Goal: Transaction & Acquisition: Purchase product/service

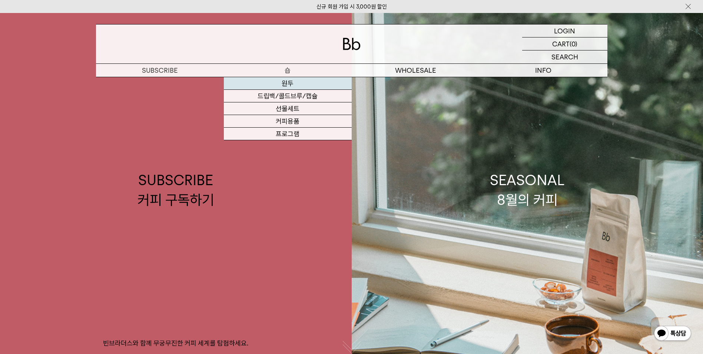
click at [289, 81] on link "원두" at bounding box center [288, 83] width 128 height 13
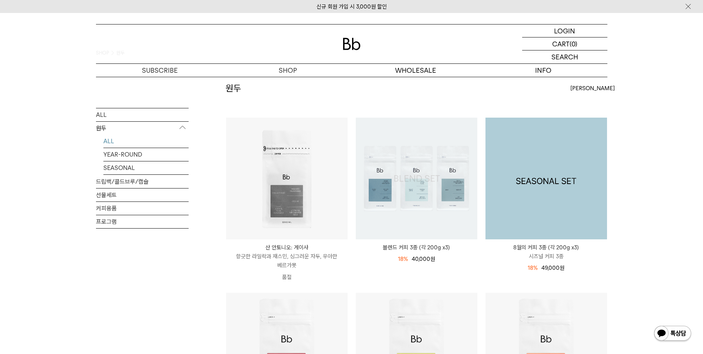
scroll to position [74, 0]
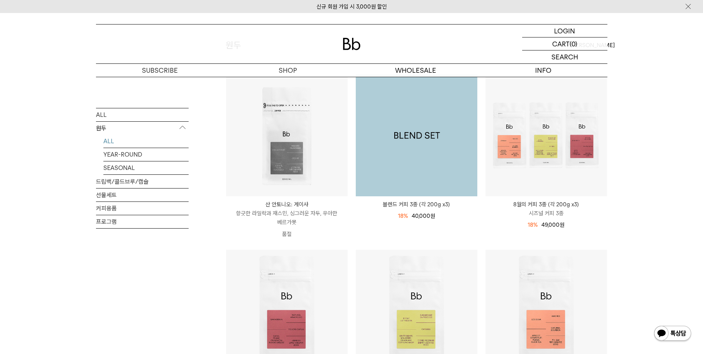
click at [410, 151] on img at bounding box center [417, 136] width 122 height 122
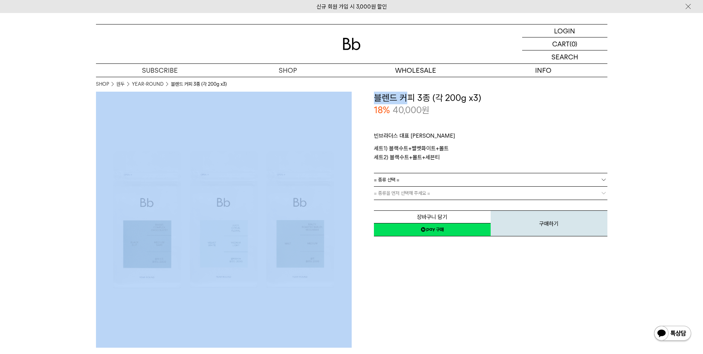
drag, startPoint x: 415, startPoint y: 96, endPoint x: 465, endPoint y: 90, distance: 50.3
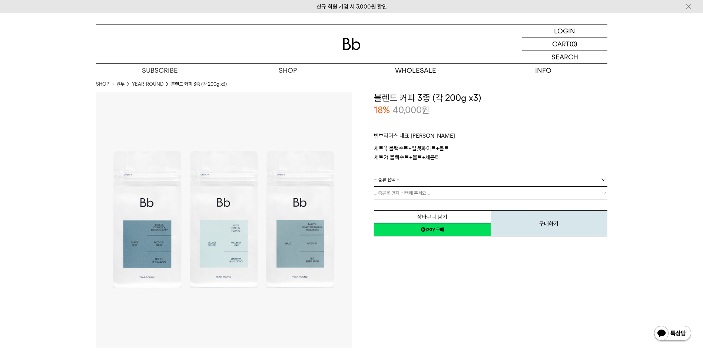
click at [463, 93] on h3 "블렌드 커피 3종 (각 200g x3)" at bounding box center [491, 98] width 234 height 13
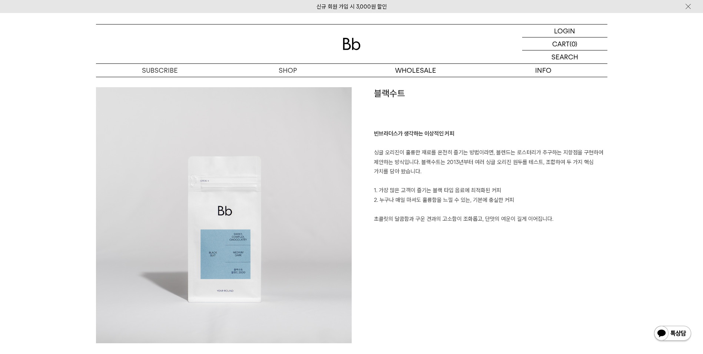
scroll to position [519, 0]
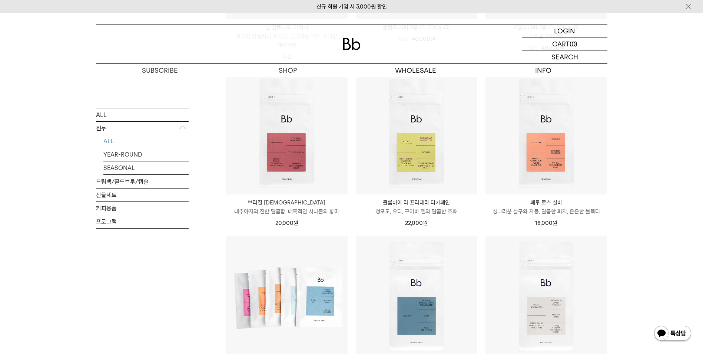
scroll to position [297, 0]
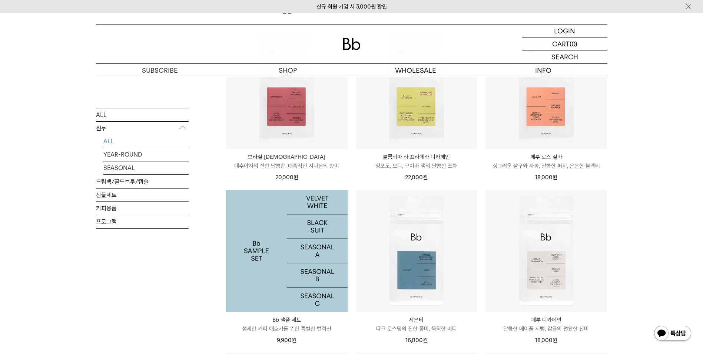
click at [323, 257] on img at bounding box center [287, 251] width 122 height 122
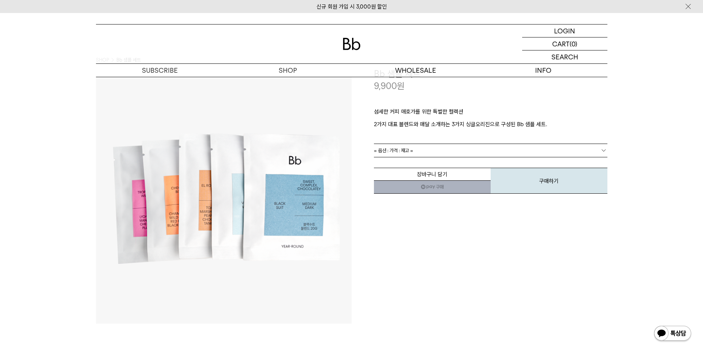
scroll to position [37, 0]
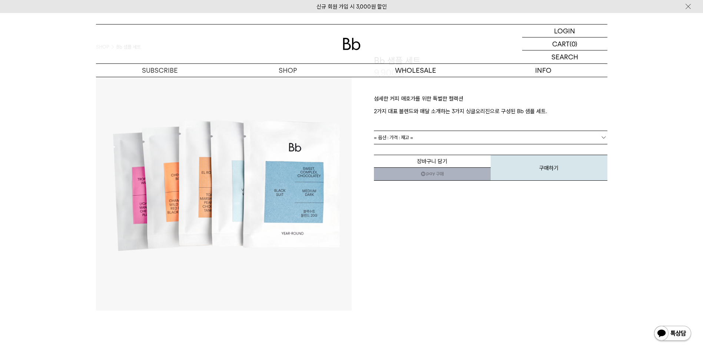
click at [436, 136] on link "= 옵션 : 가격 : 재고 =" at bounding box center [491, 137] width 234 height 13
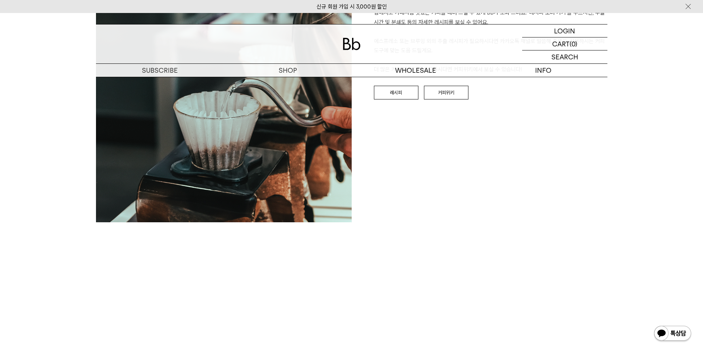
scroll to position [1149, 0]
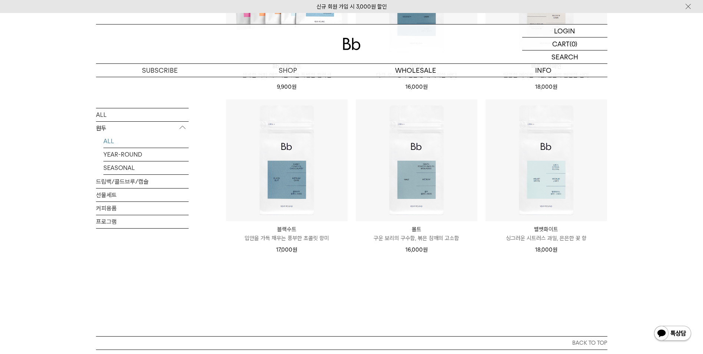
scroll to position [556, 0]
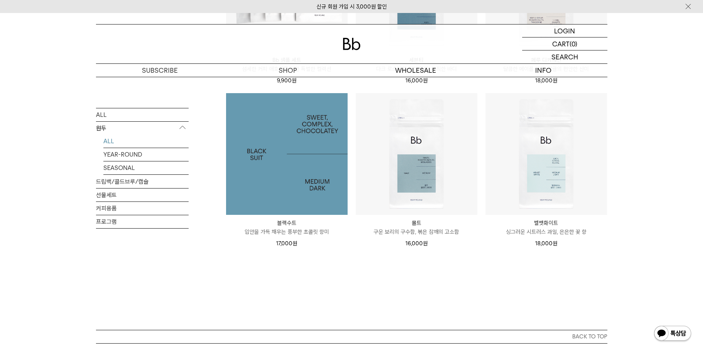
click at [320, 148] on img at bounding box center [287, 154] width 122 height 122
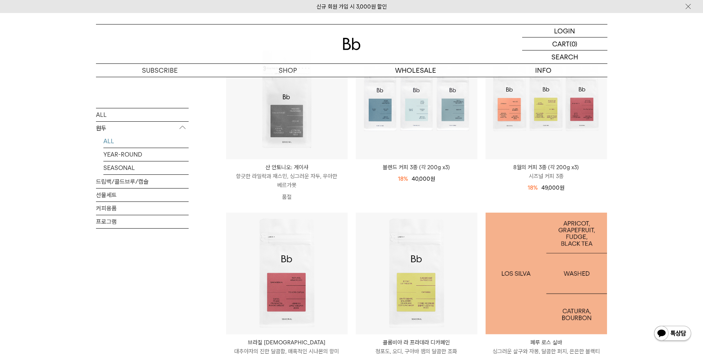
scroll to position [74, 0]
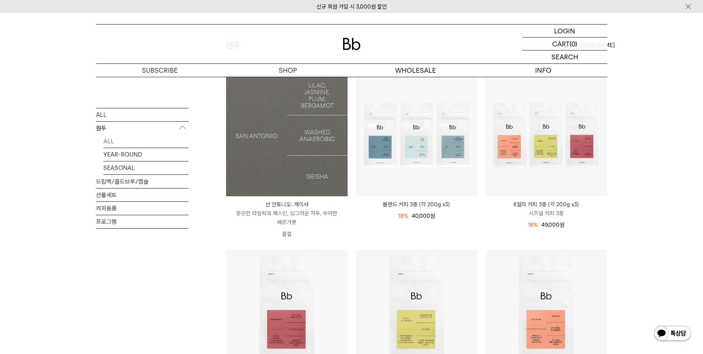
click at [313, 173] on img at bounding box center [287, 136] width 122 height 122
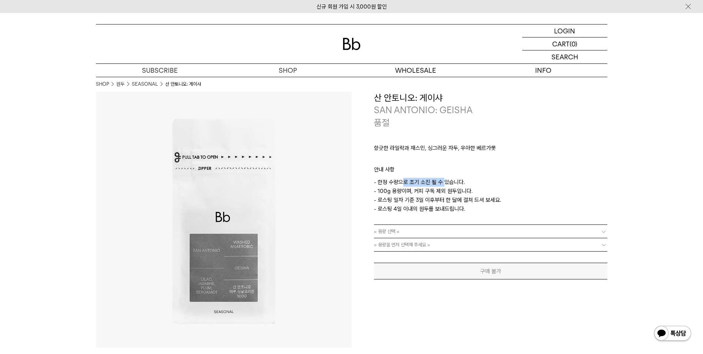
drag, startPoint x: 402, startPoint y: 183, endPoint x: 445, endPoint y: 178, distance: 42.9
click at [445, 178] on p "- 한정 수량으로 조기 소진 될 수 있습니다. - 100g 용량이며, 커피 구독 제외 원두입니다. - 로스팅 일자 기준 3일 이후부터 한 달에…" at bounding box center [491, 196] width 234 height 36
drag, startPoint x: 445, startPoint y: 178, endPoint x: 439, endPoint y: 196, distance: 19.7
click at [439, 196] on p "- 한정 수량으로 조기 소진 될 수 있습니다. - 100g 용량이며, 커피 구독 제외 원두입니다. - 로스팅 일자 기준 3일 이후부터 한 달에…" at bounding box center [491, 196] width 234 height 36
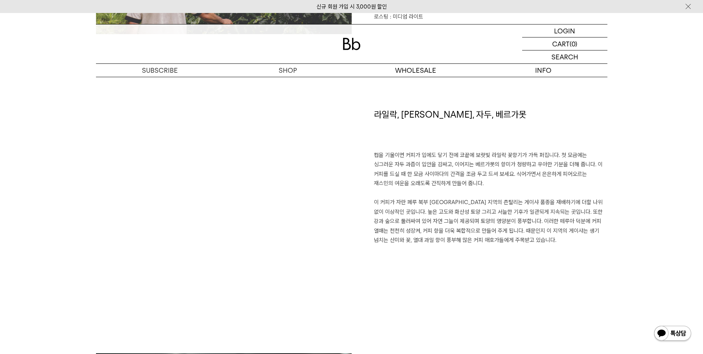
scroll to position [482, 0]
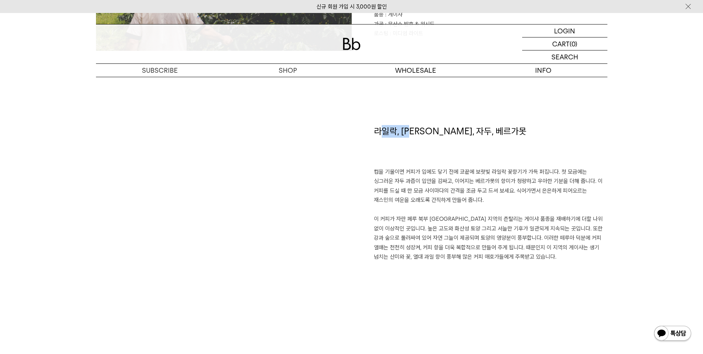
drag, startPoint x: 384, startPoint y: 135, endPoint x: 419, endPoint y: 131, distance: 34.7
click at [419, 131] on h1 "라일락, [PERSON_NAME], 자두, 베르가못" at bounding box center [491, 146] width 234 height 42
drag, startPoint x: 419, startPoint y: 131, endPoint x: 401, endPoint y: 148, distance: 24.4
click at [407, 146] on h1 "라일락, [PERSON_NAME], 자두, 베르가못" at bounding box center [491, 146] width 234 height 42
click at [384, 151] on h1 "라일락, [PERSON_NAME], 자두, 베르가못" at bounding box center [491, 146] width 234 height 42
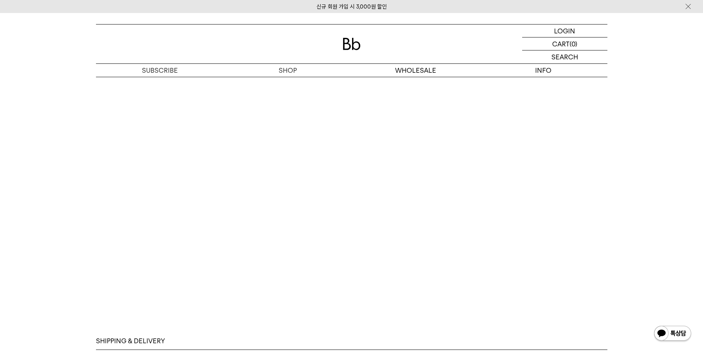
scroll to position [1816, 0]
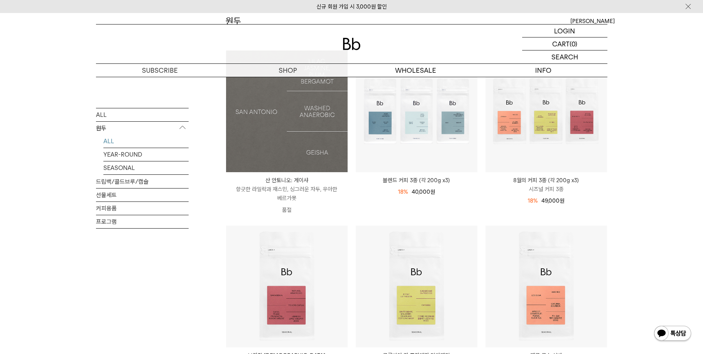
scroll to position [111, 0]
